Goal: Communication & Community: Answer question/provide support

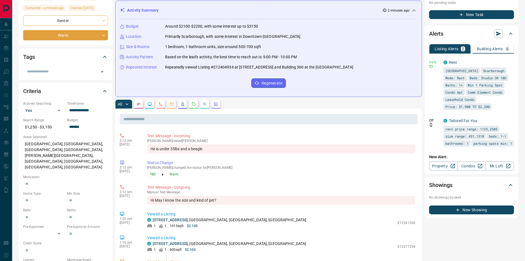
scroll to position [83, 0]
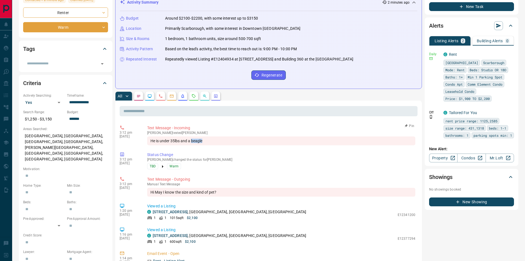
drag, startPoint x: 192, startPoint y: 141, endPoint x: 206, endPoint y: 141, distance: 13.5
click at [206, 141] on div "He is under 35lbs and a beagle" at bounding box center [281, 140] width 268 height 9
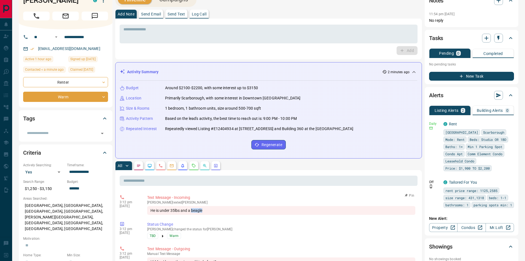
scroll to position [0, 0]
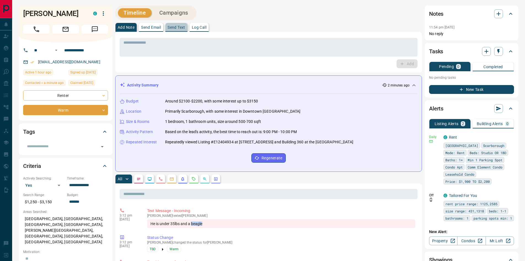
click at [180, 26] on p "Send Text" at bounding box center [177, 27] width 18 height 4
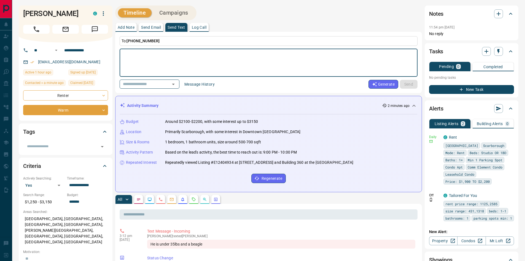
click at [162, 57] on textarea at bounding box center [269, 62] width 290 height 23
type textarea "**********"
click at [407, 82] on button "Send" at bounding box center [409, 84] width 18 height 9
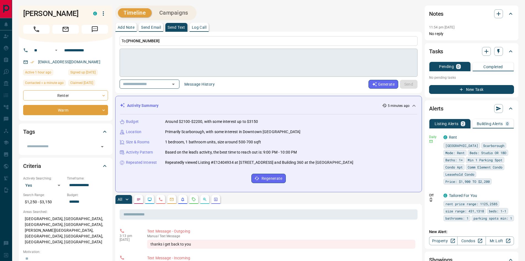
click at [146, 60] on textarea at bounding box center [269, 62] width 290 height 23
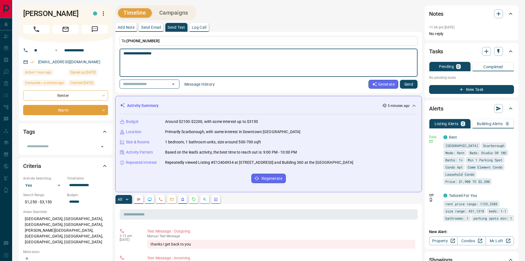
drag, startPoint x: 140, startPoint y: 53, endPoint x: 120, endPoint y: 54, distance: 20.2
click at [120, 54] on div "**********" at bounding box center [269, 63] width 298 height 28
click at [173, 54] on textarea "**********" at bounding box center [269, 62] width 290 height 23
type textarea "**********"
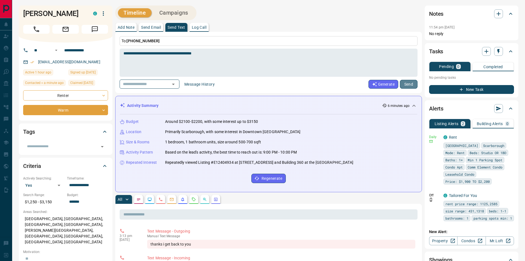
click at [410, 84] on button "Send" at bounding box center [409, 84] width 18 height 9
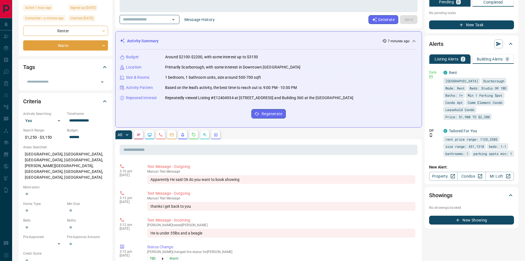
scroll to position [83, 0]
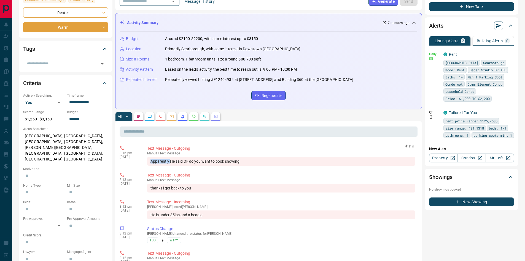
drag, startPoint x: 151, startPoint y: 161, endPoint x: 170, endPoint y: 161, distance: 18.8
click at [170, 161] on div "Apparently He said Ok do you want to book showing" at bounding box center [281, 161] width 268 height 9
copy div "Apparently"
click at [222, 149] on p "Text Message - Outgoing" at bounding box center [281, 148] width 268 height 6
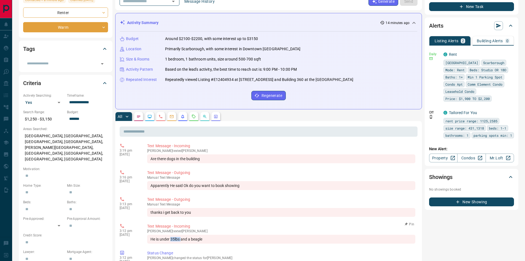
drag, startPoint x: 171, startPoint y: 242, endPoint x: 182, endPoint y: 241, distance: 10.5
click at [182, 241] on div "He is under 35lbs and a beagle" at bounding box center [281, 238] width 268 height 9
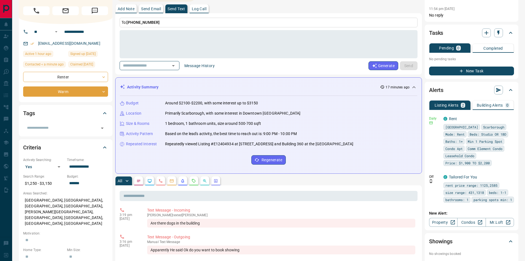
scroll to position [0, 0]
